Goal: Information Seeking & Learning: Learn about a topic

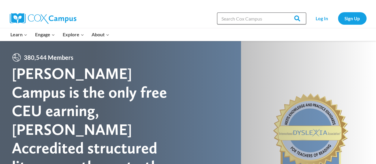
click at [247, 20] on input "Search in [URL][DOMAIN_NAME]" at bounding box center [261, 18] width 89 height 12
click at [322, 15] on link "Log In" at bounding box center [322, 18] width 26 height 12
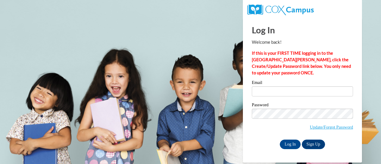
click at [286, 92] on input "Email" at bounding box center [302, 91] width 101 height 10
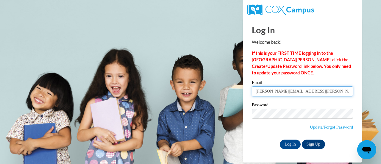
type input "donna.dawursk@rusd.org"
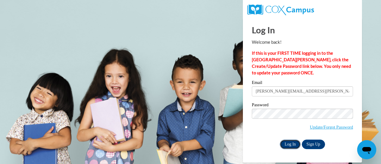
click at [289, 142] on input "Log In" at bounding box center [290, 145] width 21 height 10
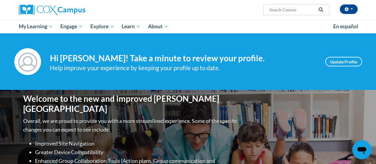
click at [287, 11] on input "Search..." at bounding box center [293, 9] width 48 height 7
type input "teaching writing"
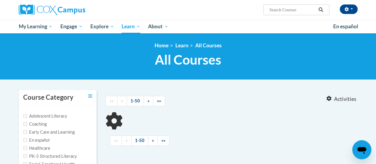
type input "teaching writing"
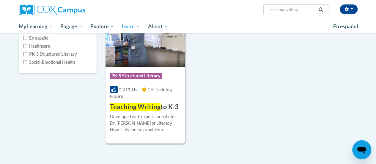
scroll to position [112, 0]
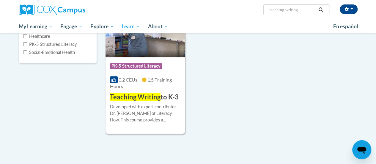
click at [143, 96] on span "Teaching Writing" at bounding box center [135, 97] width 51 height 8
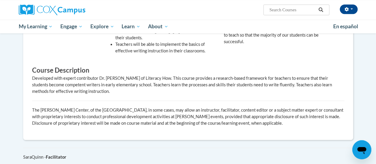
scroll to position [245, 0]
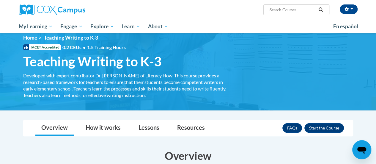
scroll to position [7, 0]
